Goal: Download file/media

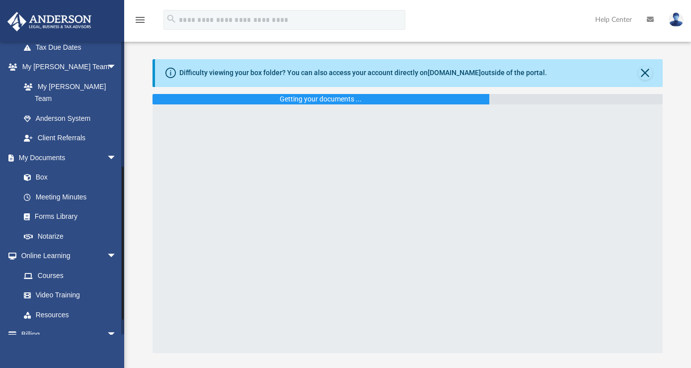
scroll to position [256, 0]
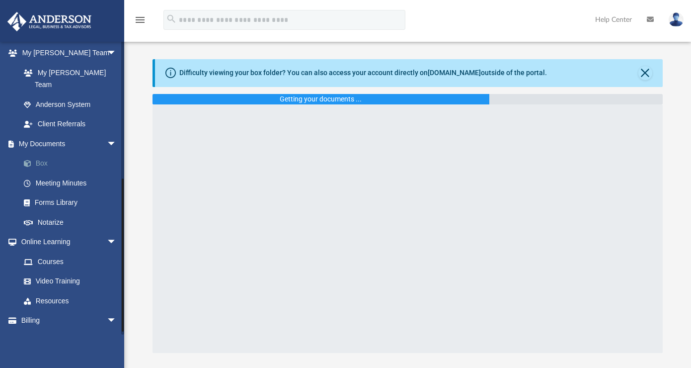
click at [41, 154] on link "Box" at bounding box center [73, 164] width 118 height 20
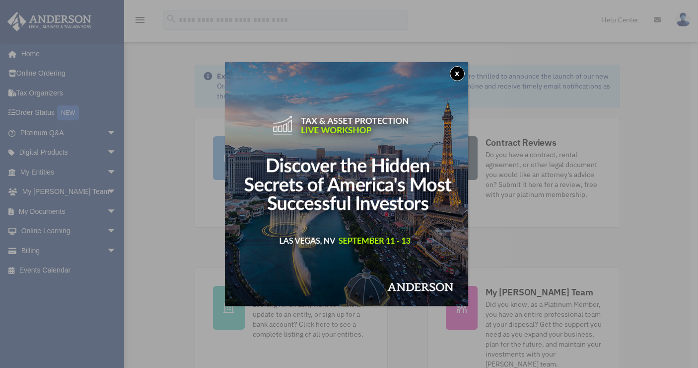
click at [463, 70] on button "x" at bounding box center [457, 73] width 15 height 15
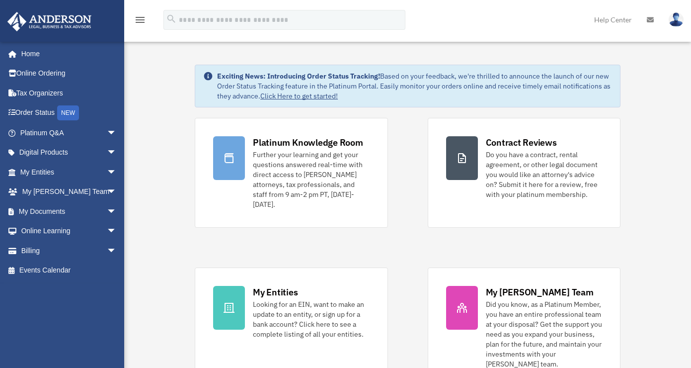
click at [675, 22] on img at bounding box center [676, 19] width 15 height 14
click at [107, 205] on span "arrow_drop_down" at bounding box center [117, 211] width 20 height 20
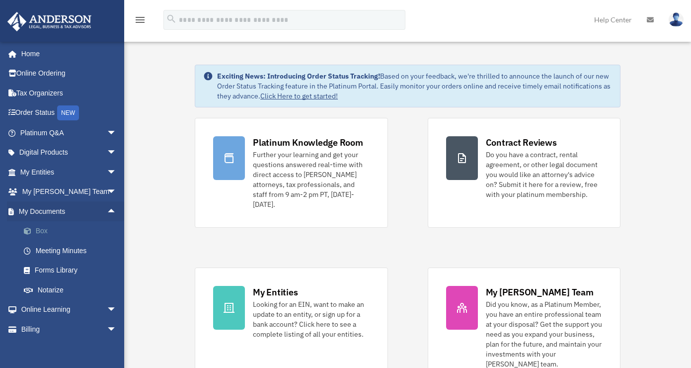
click at [36, 236] on link "Box" at bounding box center [73, 231] width 118 height 20
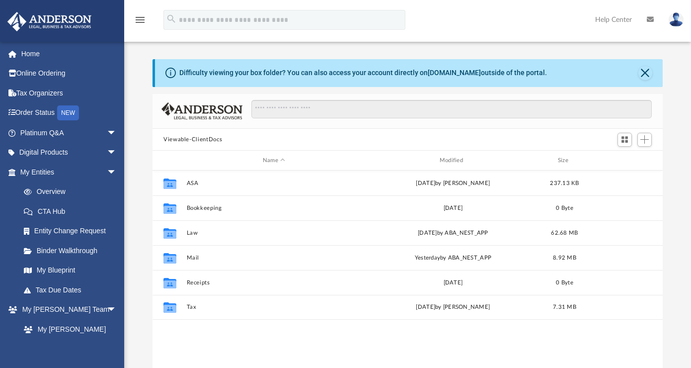
scroll to position [218, 503]
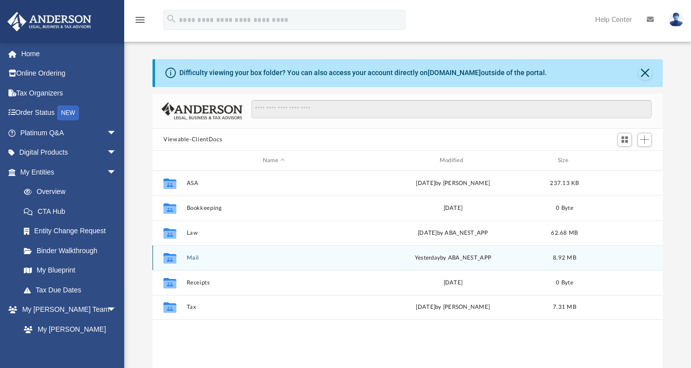
click at [179, 258] on div "Collaborated Folder" at bounding box center [169, 258] width 25 height 16
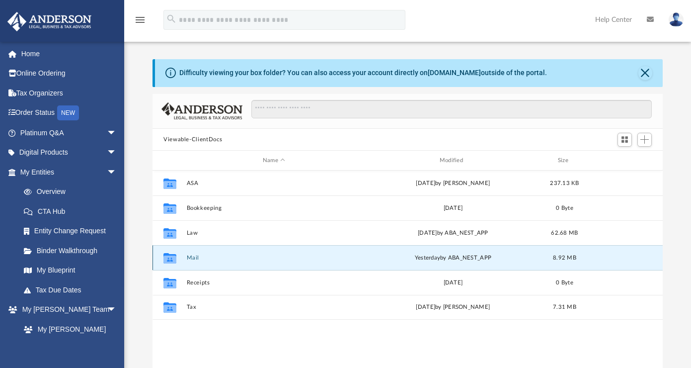
click at [196, 255] on button "Mail" at bounding box center [274, 257] width 175 height 6
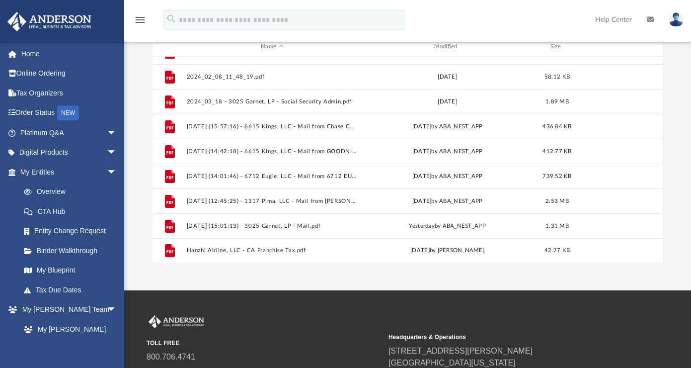
scroll to position [128, 0]
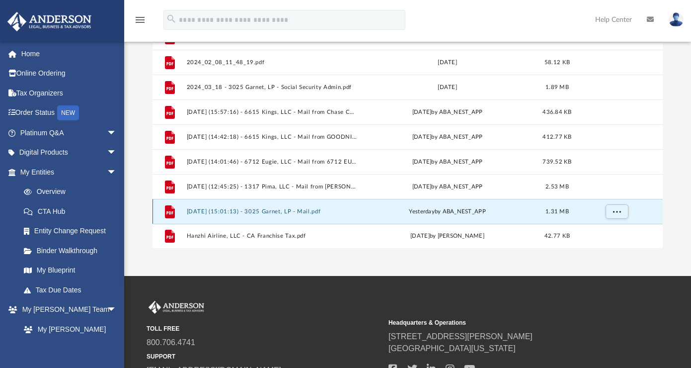
click at [248, 210] on button "2025.09.03 (15:01:13) - 3025 Garnet, LP - Mail.pdf" at bounding box center [272, 211] width 171 height 6
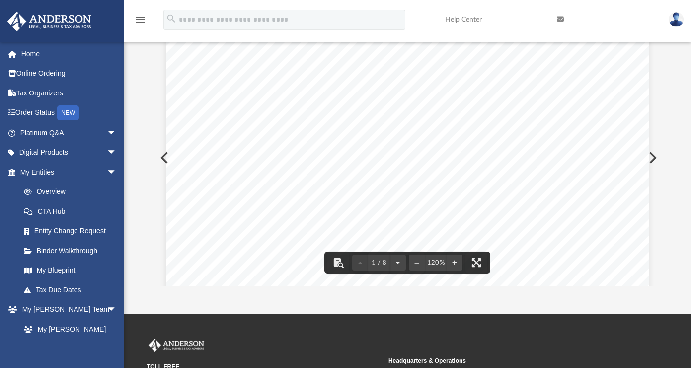
scroll to position [0, 0]
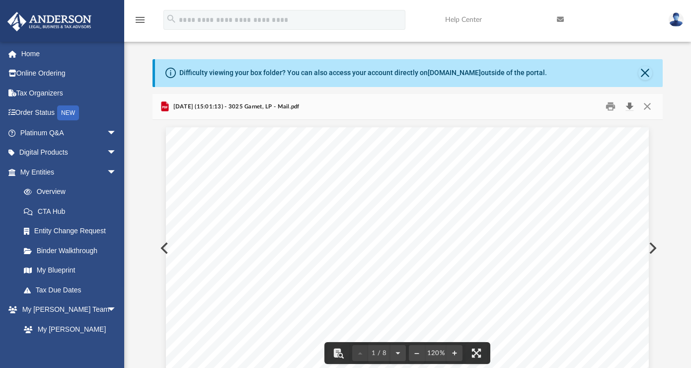
click at [628, 108] on button "Download" at bounding box center [629, 106] width 18 height 15
